Goal: Task Accomplishment & Management: Complete application form

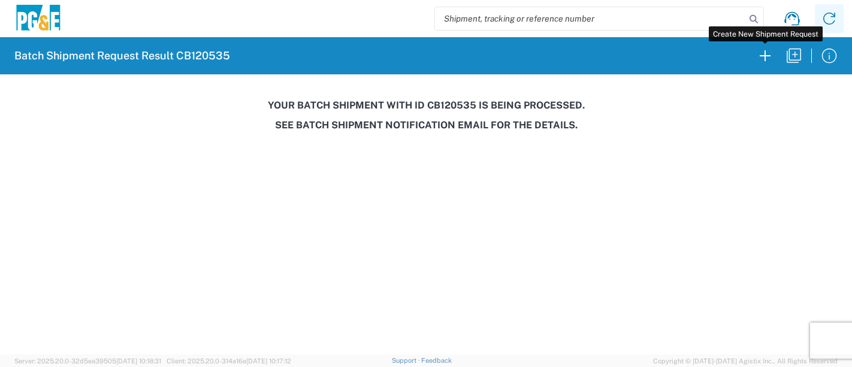
click at [769, 56] on icon "button" at bounding box center [765, 55] width 19 height 19
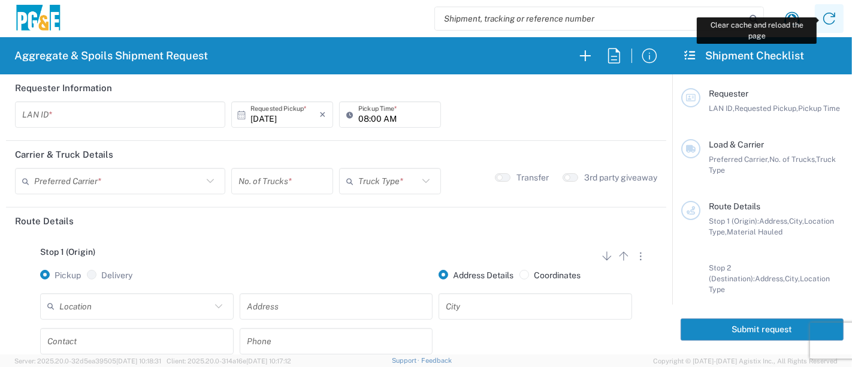
click at [834, 16] on icon at bounding box center [829, 19] width 12 height 12
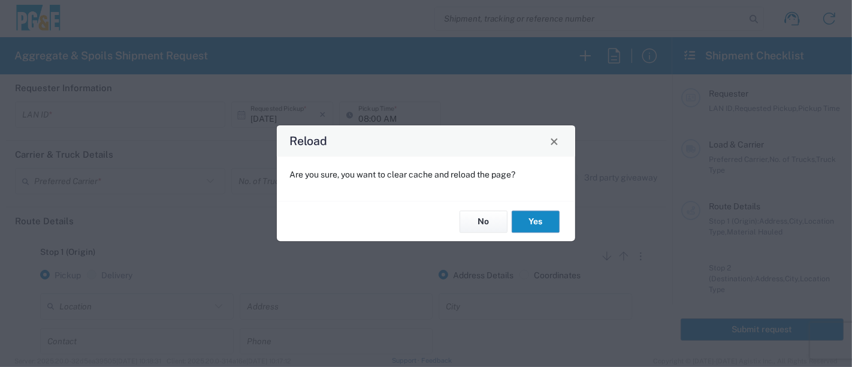
click at [529, 225] on button "Yes" at bounding box center [536, 221] width 48 height 22
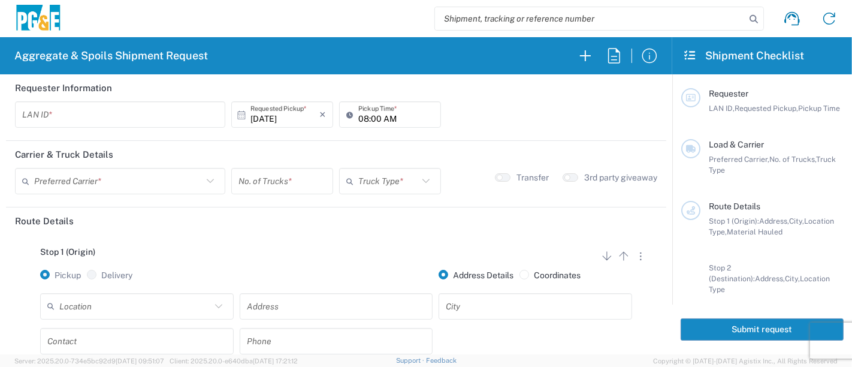
click at [104, 120] on input "text" at bounding box center [120, 114] width 196 height 21
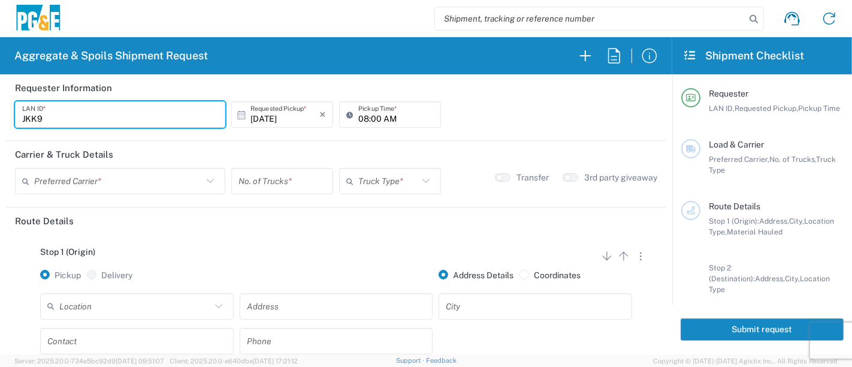
type input "JKK9"
click at [358, 115] on input "08:00 AM" at bounding box center [396, 114] width 76 height 21
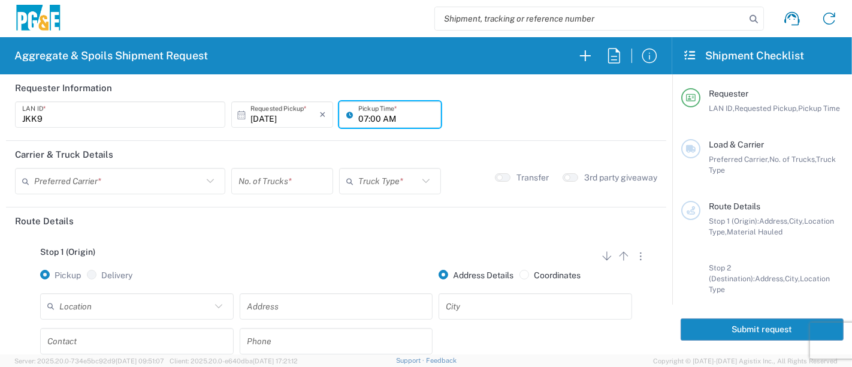
type input "07:00 AM"
click at [159, 179] on input "text" at bounding box center [118, 181] width 168 height 21
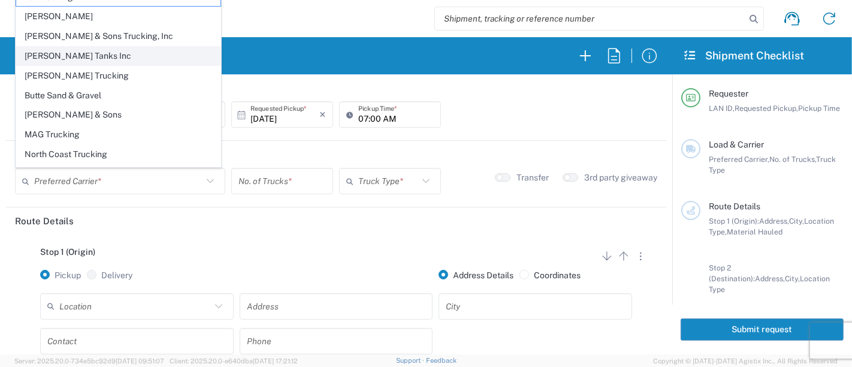
click at [65, 52] on span "[PERSON_NAME] Tanks Inc" at bounding box center [118, 56] width 204 height 19
type input "[PERSON_NAME] Tanks Inc"
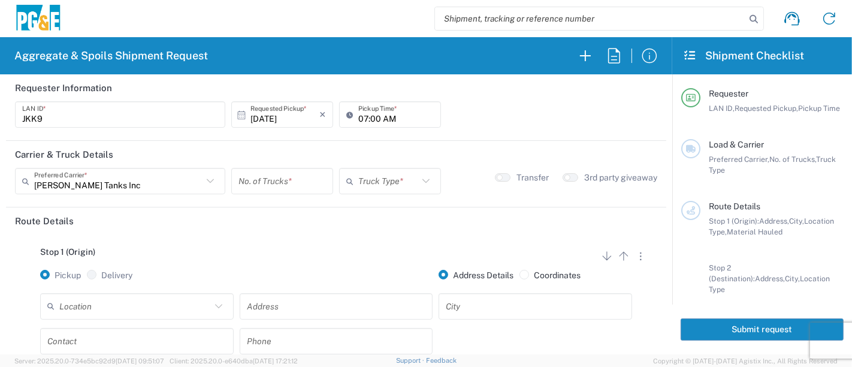
click at [255, 184] on input "number" at bounding box center [281, 181] width 87 height 21
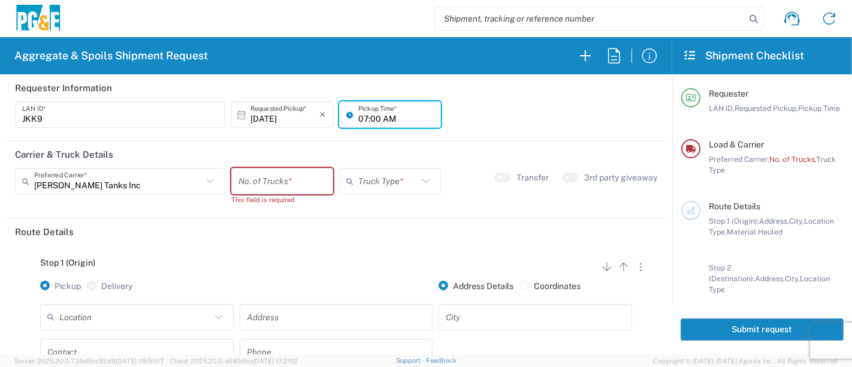
click at [358, 120] on input "07:00 AM" at bounding box center [396, 114] width 76 height 21
type input "05:00 AM"
click at [284, 177] on input "number" at bounding box center [281, 181] width 87 height 21
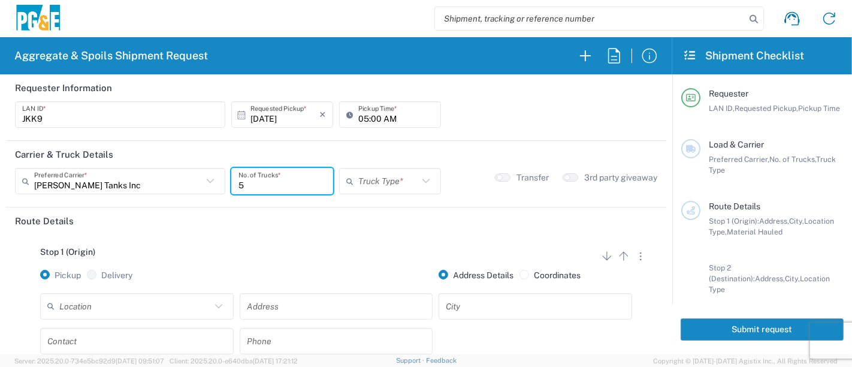
type input "5"
click at [391, 176] on input "text" at bounding box center [388, 181] width 60 height 21
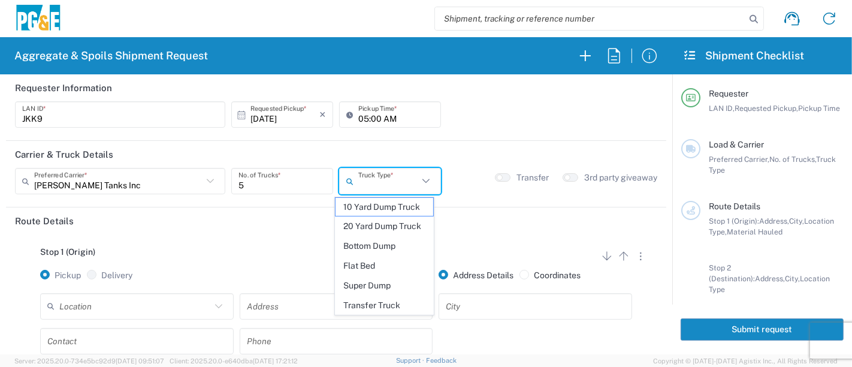
click at [388, 227] on span "20 Yard Dump Truck" at bounding box center [385, 226] width 98 height 19
type input "20 Yard Dump Truck"
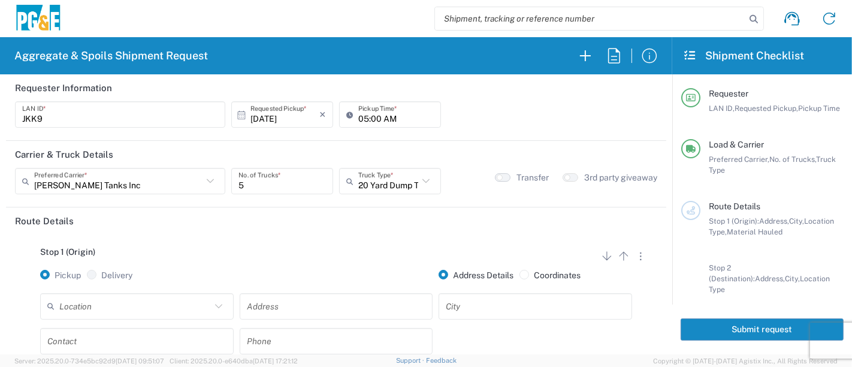
click at [498, 173] on button "button" at bounding box center [503, 177] width 16 height 8
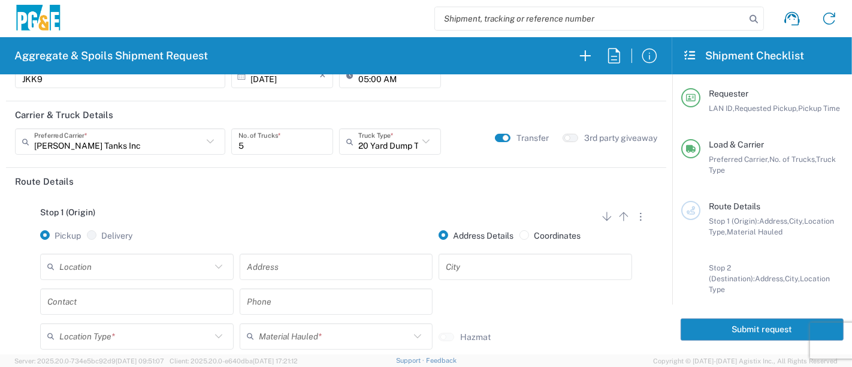
scroll to position [67, 0]
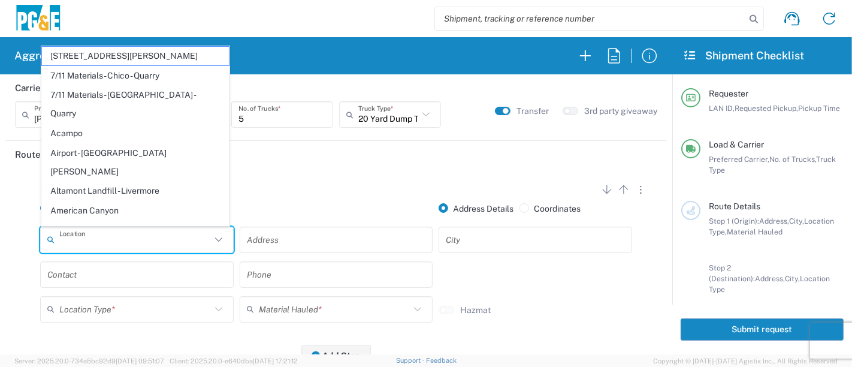
click at [159, 238] on input "text" at bounding box center [135, 239] width 152 height 21
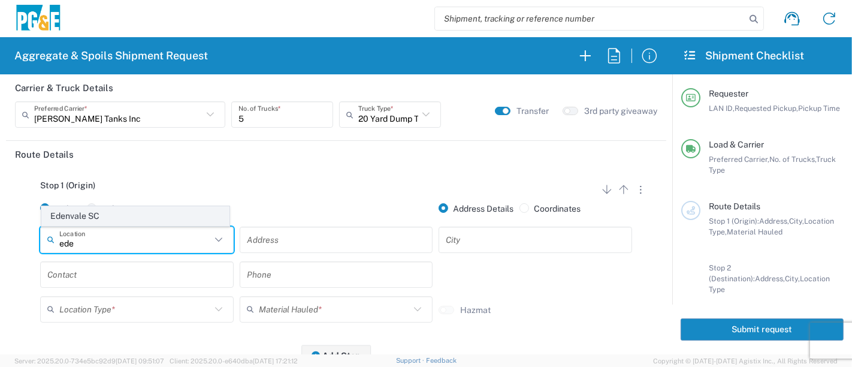
click at [159, 210] on span "Edenvale SC" at bounding box center [136, 216] width 188 height 19
type input "Edenvale SC"
type input "[STREET_ADDRESS][PERSON_NAME]"
type input "[GEOGRAPHIC_DATA][PERSON_NAME]"
type input "Business No Loading Dock"
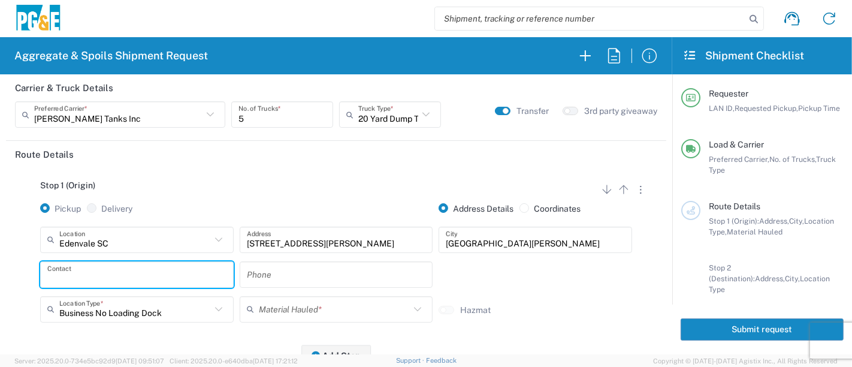
click at [136, 279] on input "text" at bounding box center [136, 274] width 179 height 21
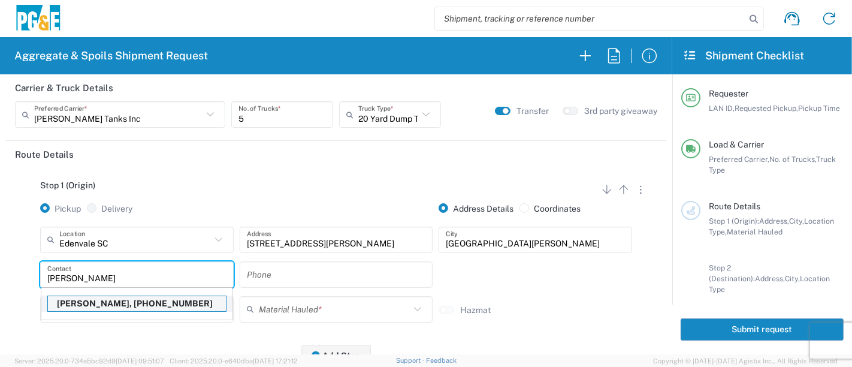
click at [109, 304] on p "[PERSON_NAME], [PHONE_NUMBER]" at bounding box center [137, 303] width 178 height 15
type input "[PERSON_NAME]"
type input "[PHONE_NUMBER]"
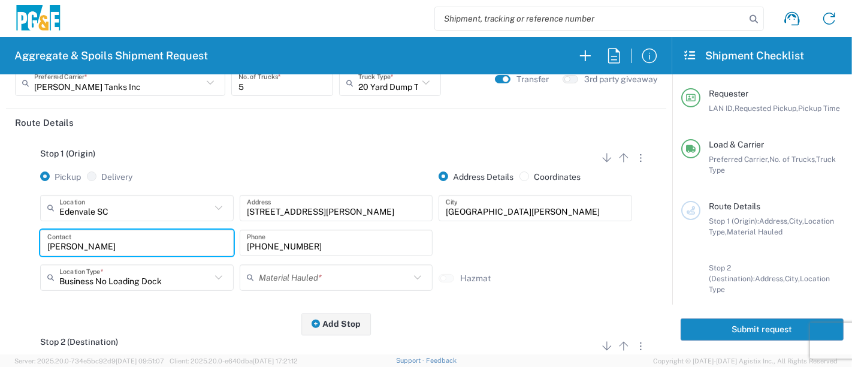
scroll to position [133, 0]
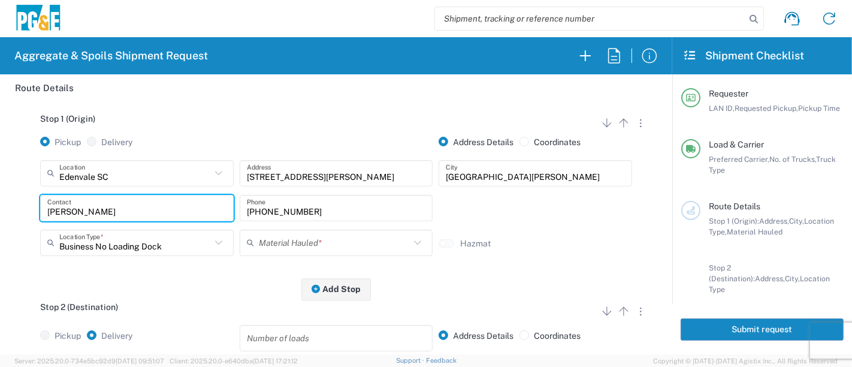
click at [295, 242] on input "text" at bounding box center [335, 242] width 152 height 21
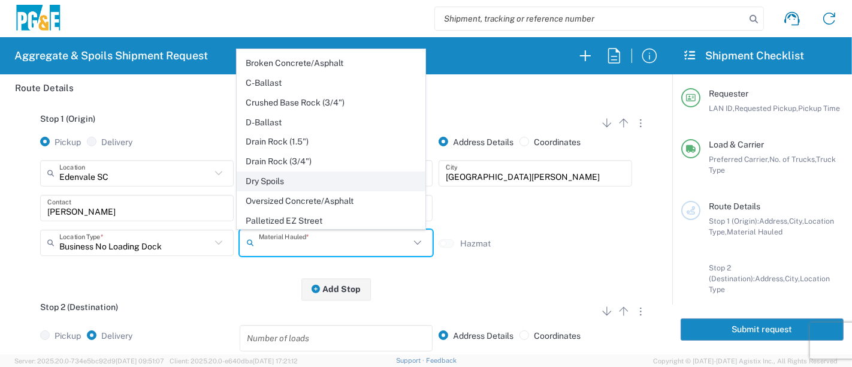
click at [325, 172] on span "Dry Spoils" at bounding box center [331, 181] width 188 height 19
type input "Dry Spoils"
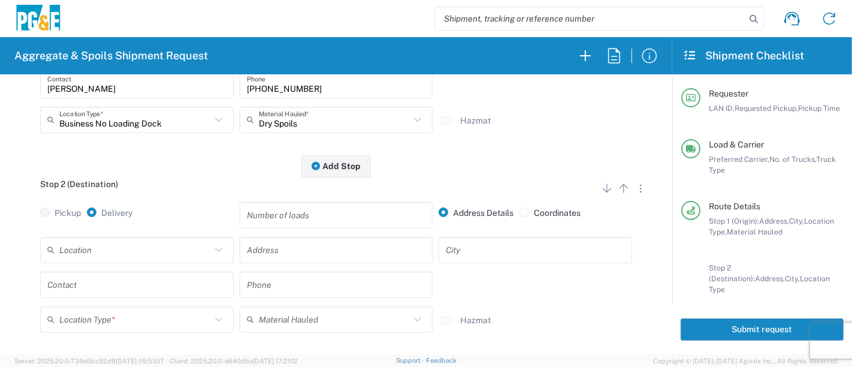
scroll to position [266, 0]
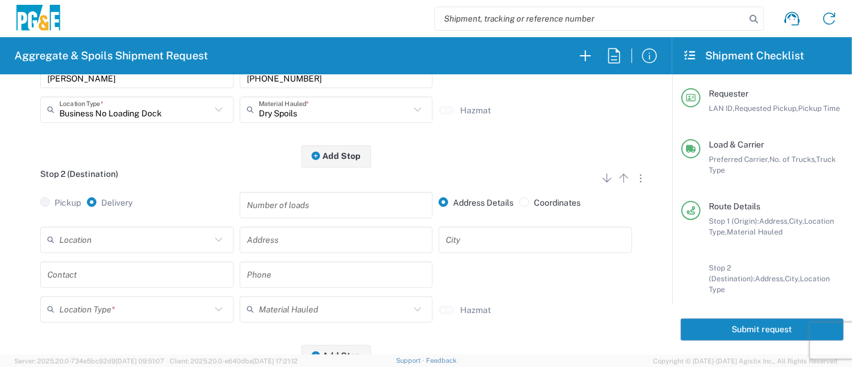
click at [155, 238] on input "text" at bounding box center [135, 239] width 152 height 21
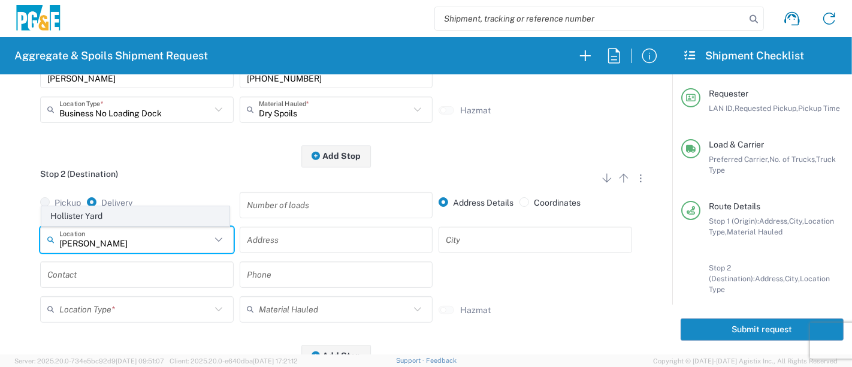
click at [144, 215] on span "Hollister Yard" at bounding box center [136, 216] width 188 height 19
type input "Hollister Yard"
type input "[STREET_ADDRESS]"
type input "Hollister"
type input "Business No Loading Dock"
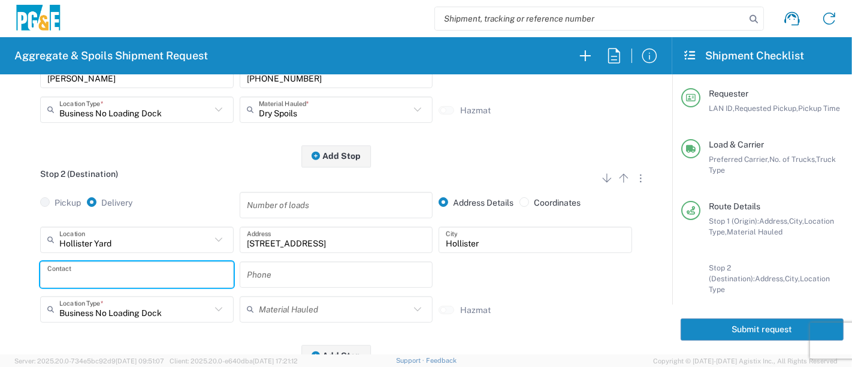
click at [181, 276] on input "text" at bounding box center [136, 274] width 179 height 21
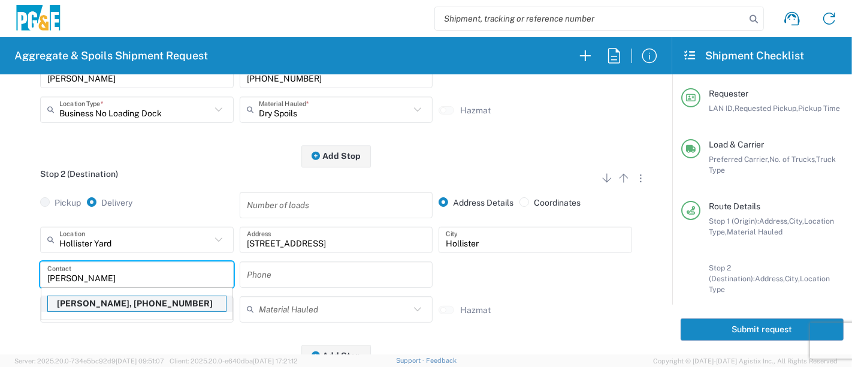
click at [161, 301] on p "[PERSON_NAME], [PHONE_NUMBER]" at bounding box center [137, 303] width 178 height 15
type input "[PERSON_NAME]"
type input "[PHONE_NUMBER]"
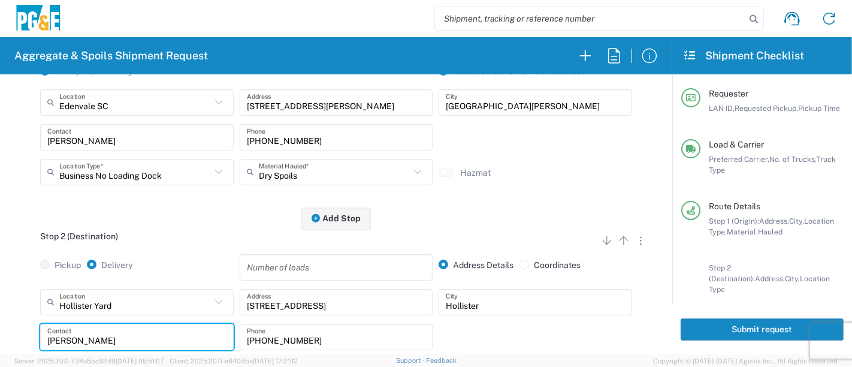
scroll to position [0, 0]
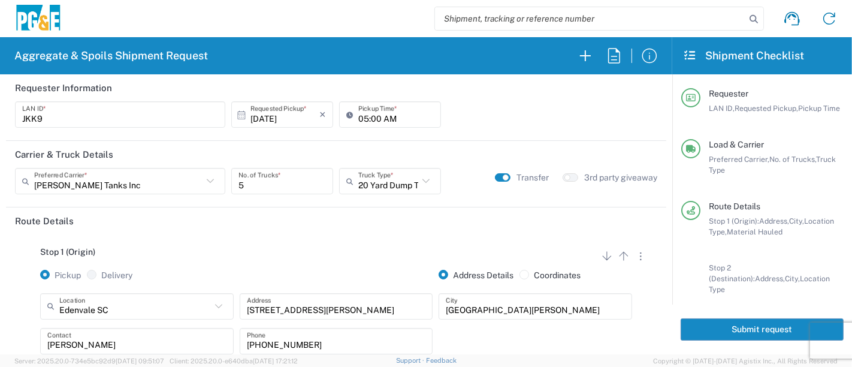
click at [693, 330] on button "Submit request" at bounding box center [762, 329] width 163 height 22
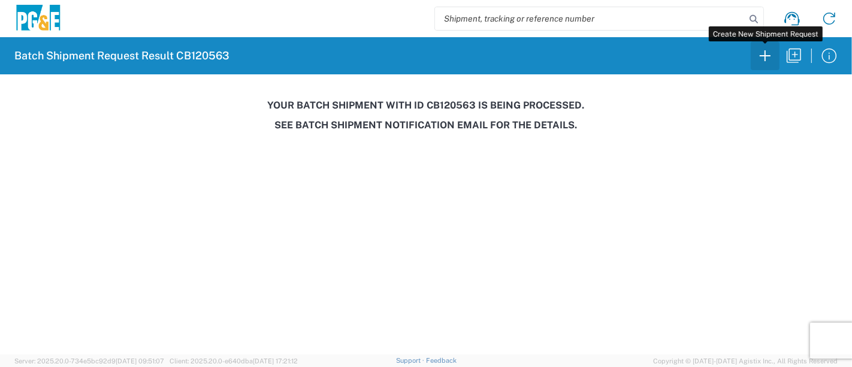
click at [759, 58] on icon "button" at bounding box center [765, 55] width 19 height 19
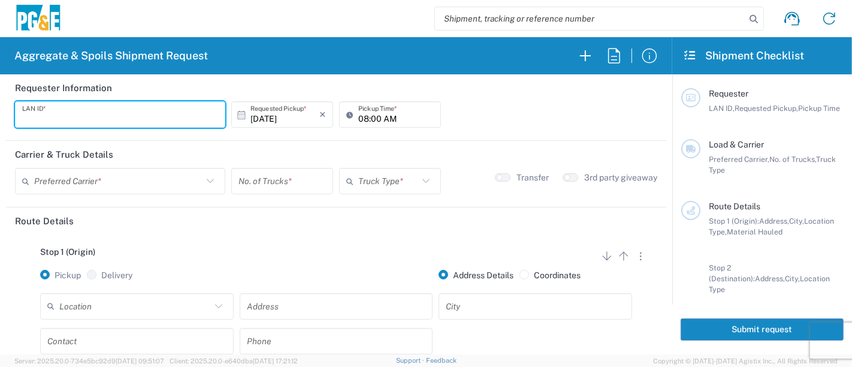
click at [184, 107] on input "text" at bounding box center [120, 114] width 196 height 21
type input "R9S1"
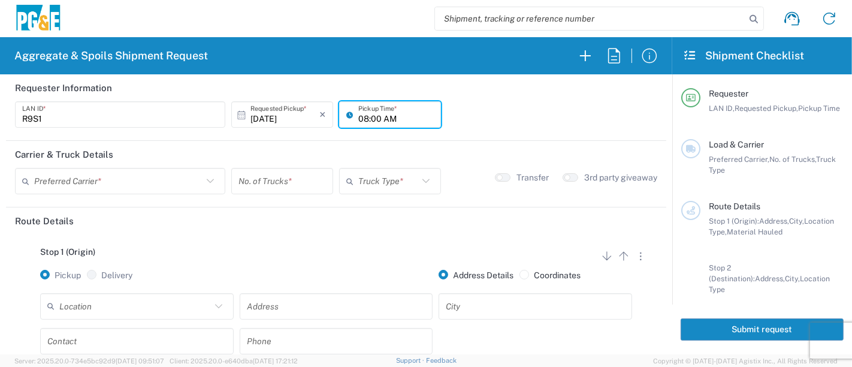
click at [358, 116] on input "08:00 AM" at bounding box center [396, 114] width 76 height 21
type input "07:00 AM"
click at [127, 183] on input "text" at bounding box center [118, 181] width 168 height 21
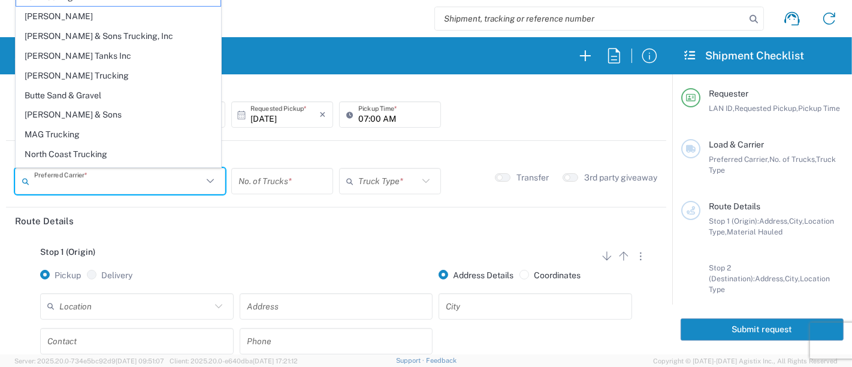
click at [65, 57] on span "[PERSON_NAME] Tanks Inc" at bounding box center [118, 56] width 204 height 19
type input "[PERSON_NAME] Tanks Inc"
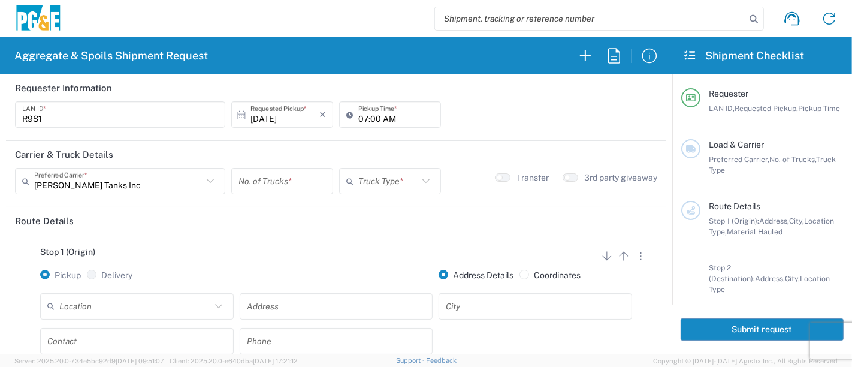
click at [288, 182] on input "number" at bounding box center [281, 181] width 87 height 21
type input "12"
click at [368, 182] on input "text" at bounding box center [388, 181] width 60 height 21
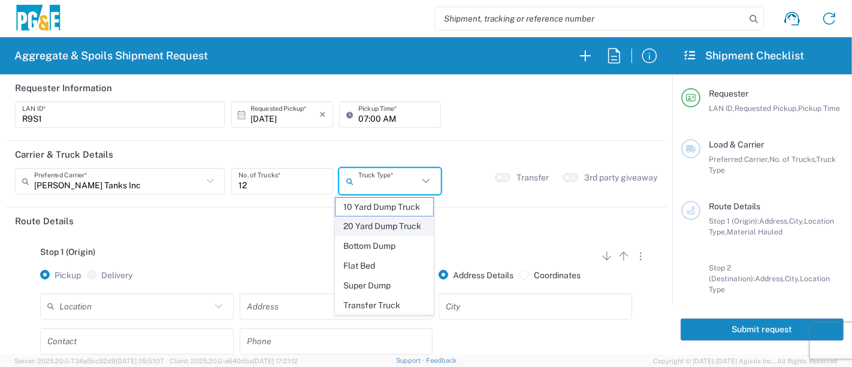
click at [370, 223] on span "20 Yard Dump Truck" at bounding box center [385, 226] width 98 height 19
type input "20 Yard Dump Truck"
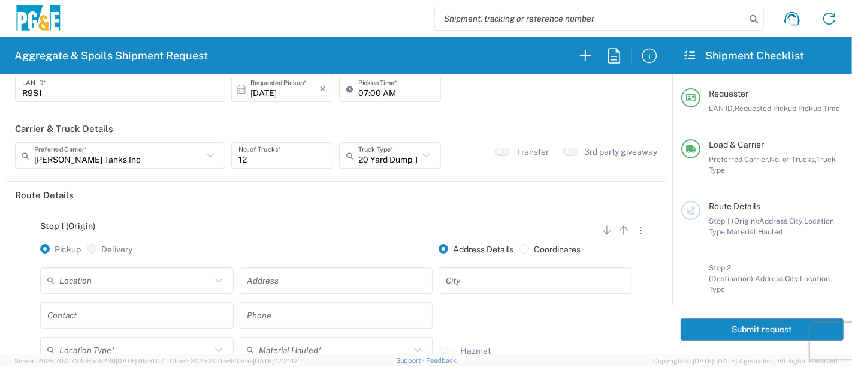
scroll to position [67, 0]
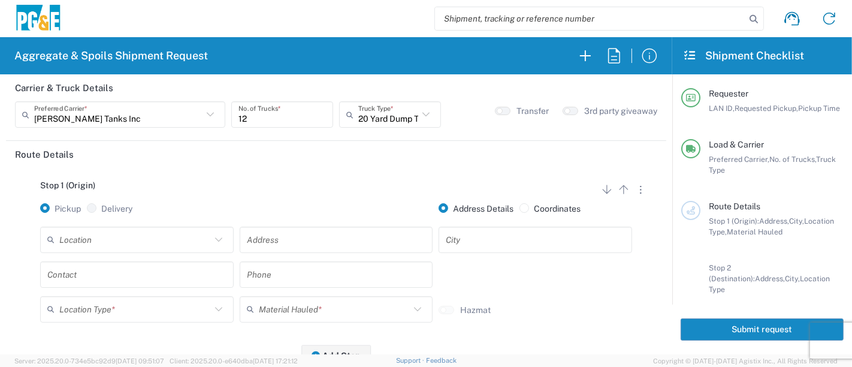
click at [93, 241] on input "text" at bounding box center [135, 239] width 152 height 21
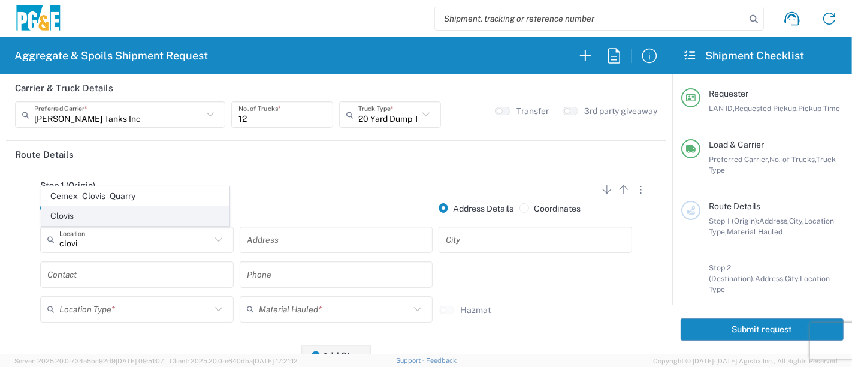
click at [84, 223] on span "Clovis" at bounding box center [136, 216] width 188 height 19
type input "Clovis"
type input "[STREET_ADDRESS]"
type input "Clovis"
type input "Business No Loading Dock"
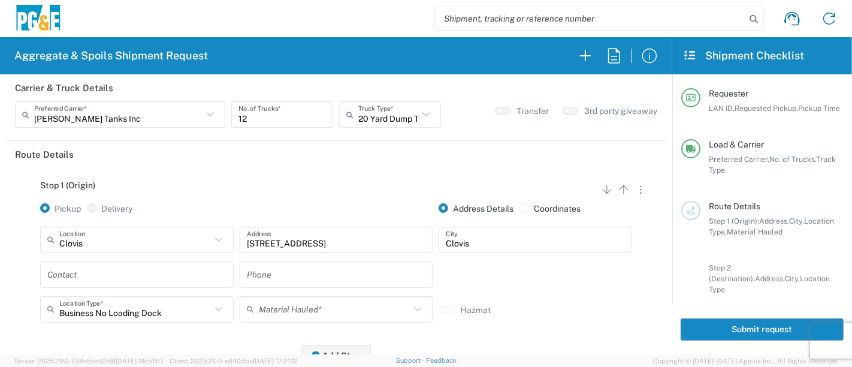
click at [75, 269] on input "text" at bounding box center [136, 274] width 179 height 21
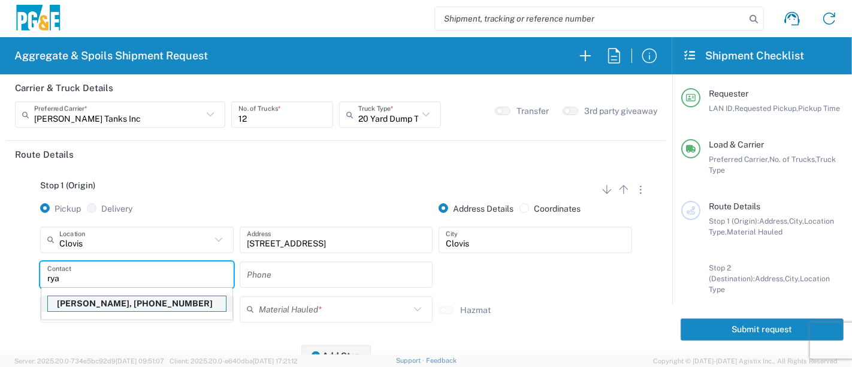
click at [78, 303] on p "[PERSON_NAME], [PHONE_NUMBER]" at bounding box center [137, 303] width 178 height 15
type input "[PERSON_NAME]"
type input "[PHONE_NUMBER]"
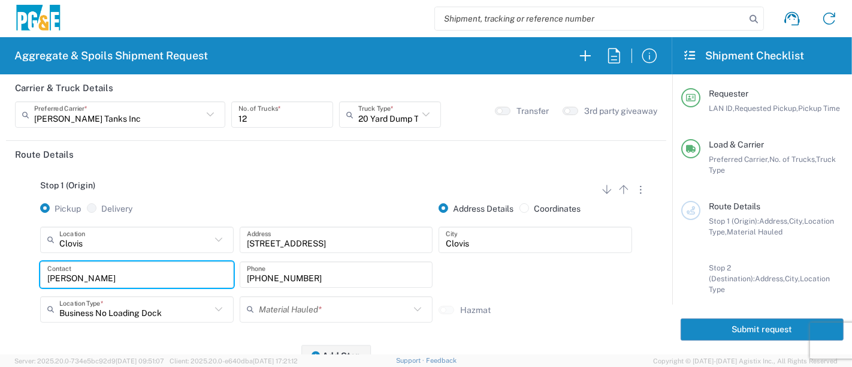
drag, startPoint x: 290, startPoint y: 309, endPoint x: 295, endPoint y: 301, distance: 9.1
click at [290, 309] on input "text" at bounding box center [335, 308] width 152 height 21
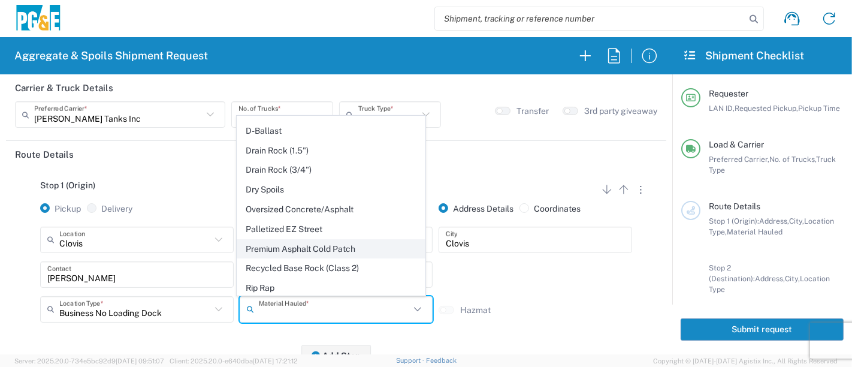
scroll to position [200, 0]
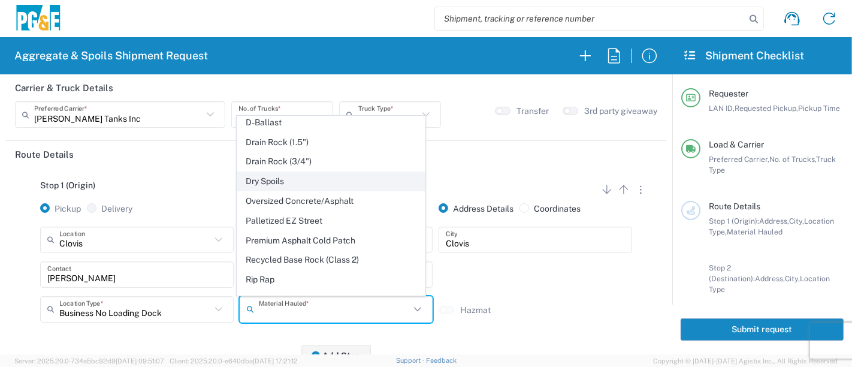
click at [299, 175] on span "Dry Spoils" at bounding box center [331, 181] width 188 height 19
type input "Dry Spoils"
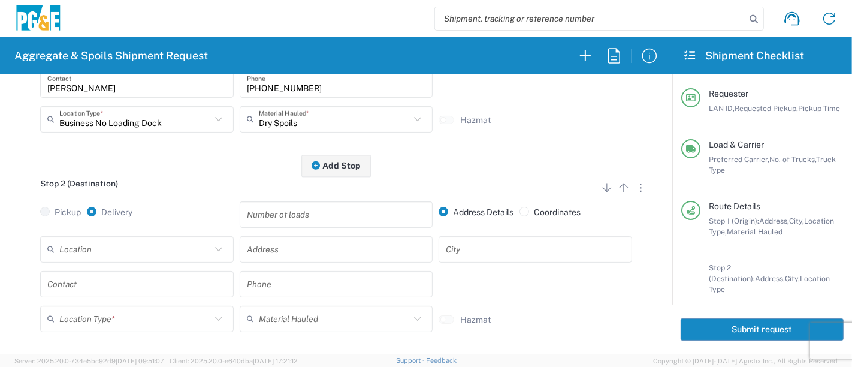
scroll to position [266, 0]
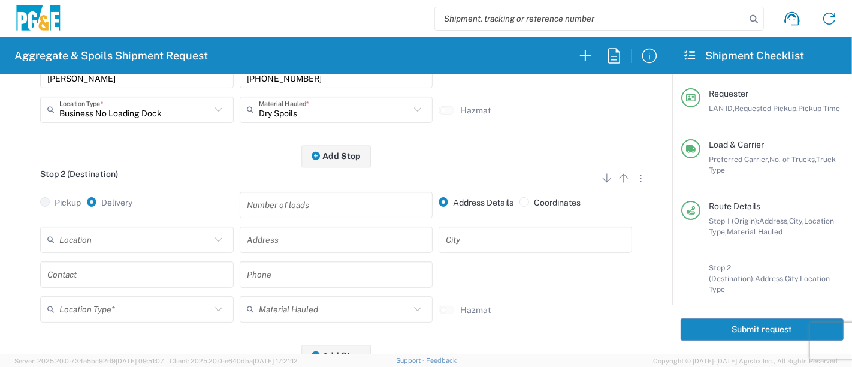
click at [118, 241] on input "text" at bounding box center [135, 239] width 152 height 21
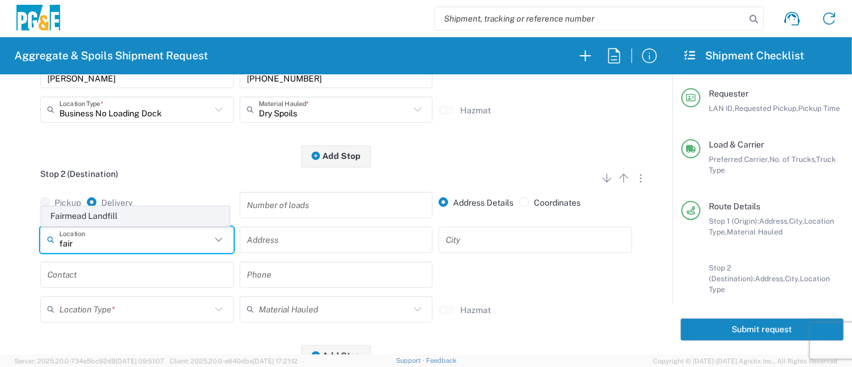
click at [120, 217] on span "Fairmead Landfill" at bounding box center [136, 216] width 188 height 19
type input "Fairmead Landfill"
type input "[STREET_ADDRESS]"
type input "Chowchilla"
type input "Landfill"
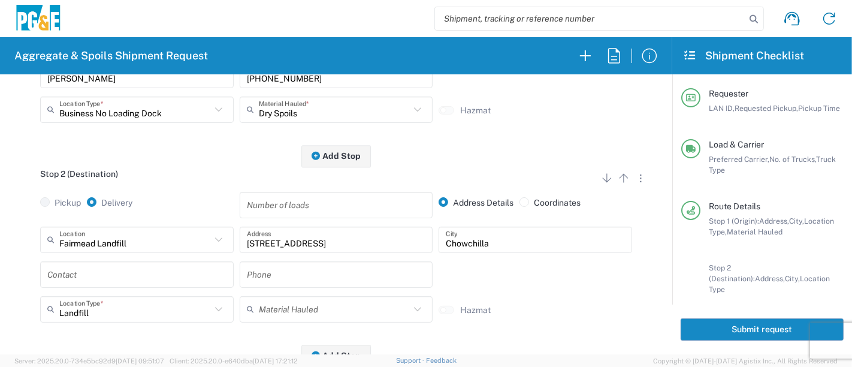
click at [122, 277] on input "text" at bounding box center [136, 274] width 179 height 21
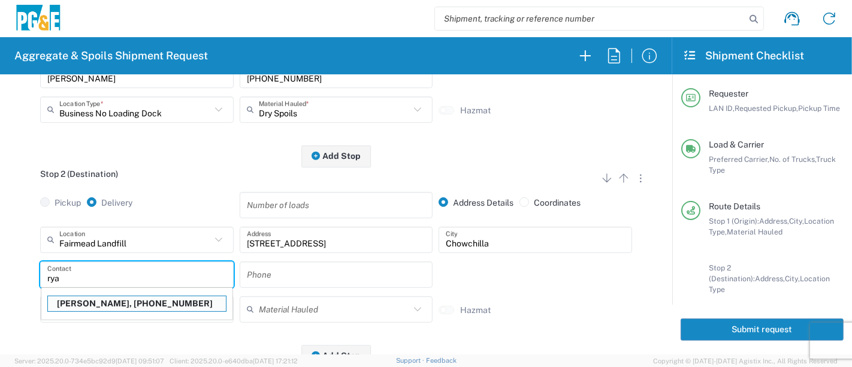
click at [120, 305] on p "[PERSON_NAME], [PHONE_NUMBER]" at bounding box center [137, 303] width 178 height 15
type input "[PERSON_NAME]"
type input "[PHONE_NUMBER]"
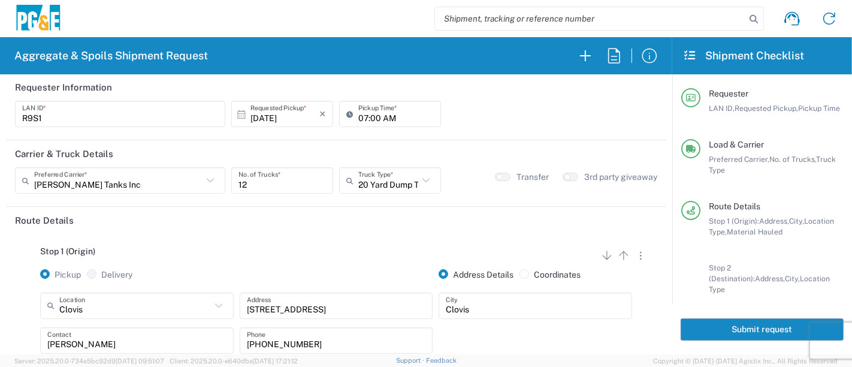
scroll to position [0, 0]
click at [690, 328] on button "Submit request" at bounding box center [762, 329] width 163 height 22
